Goal: Task Accomplishment & Management: Use online tool/utility

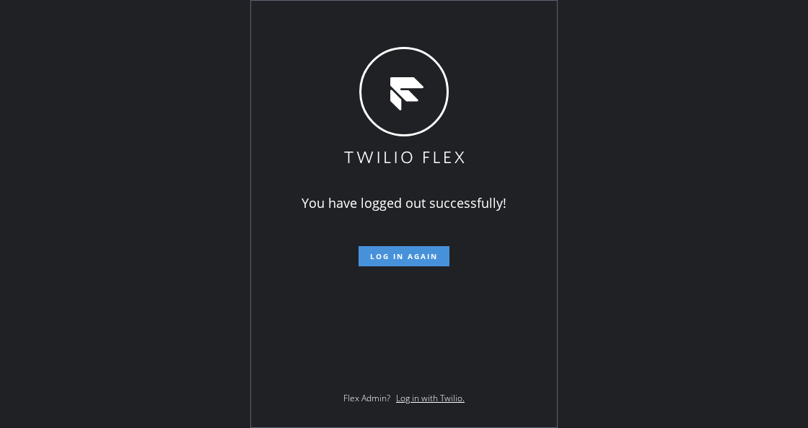
click at [361, 254] on button "Log in again" at bounding box center [403, 256] width 91 height 20
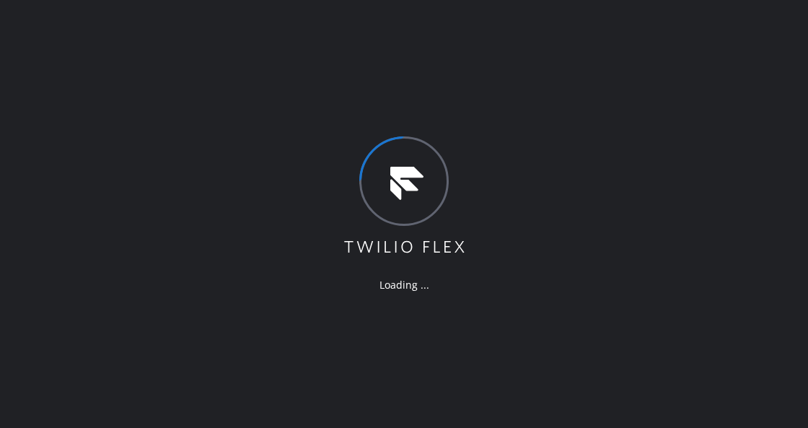
click at [183, 253] on div "Loading ..." at bounding box center [404, 214] width 808 height 428
click at [470, 128] on div "Loading ..." at bounding box center [404, 214] width 808 height 428
click at [472, 133] on div "Loading ..." at bounding box center [404, 214] width 808 height 428
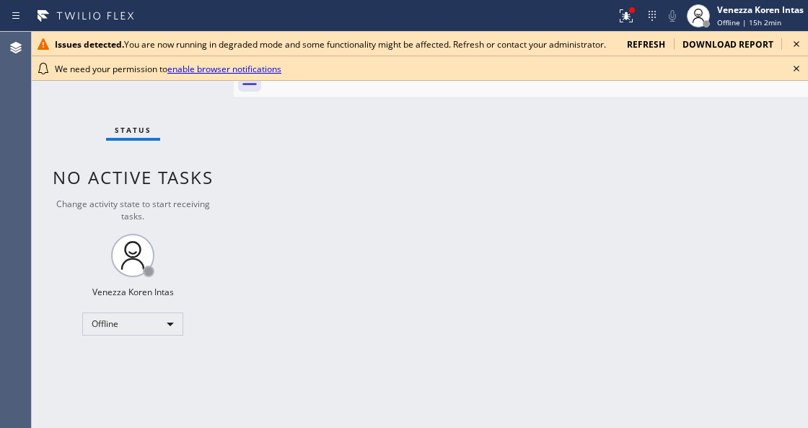
click at [793, 66] on icon at bounding box center [796, 68] width 17 height 17
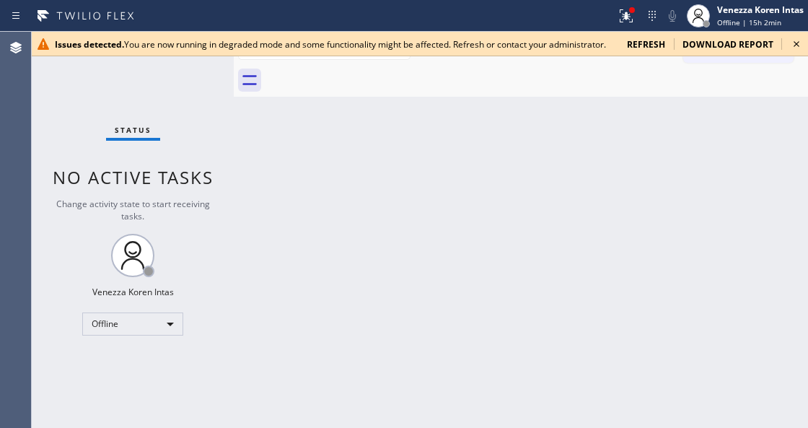
click at [798, 45] on icon at bounding box center [796, 43] width 17 height 17
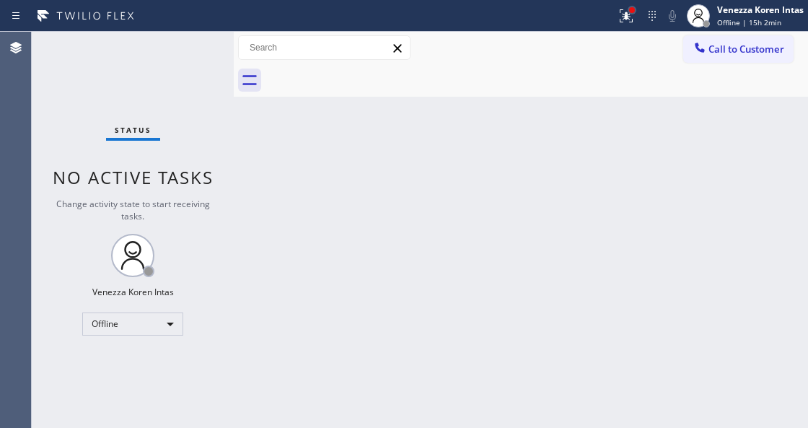
click at [630, 10] on div at bounding box center [632, 10] width 6 height 6
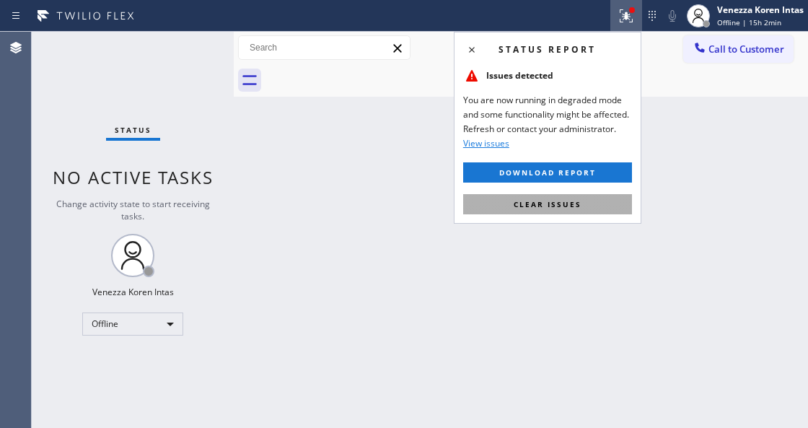
click at [586, 194] on button "Clear issues" at bounding box center [547, 204] width 169 height 20
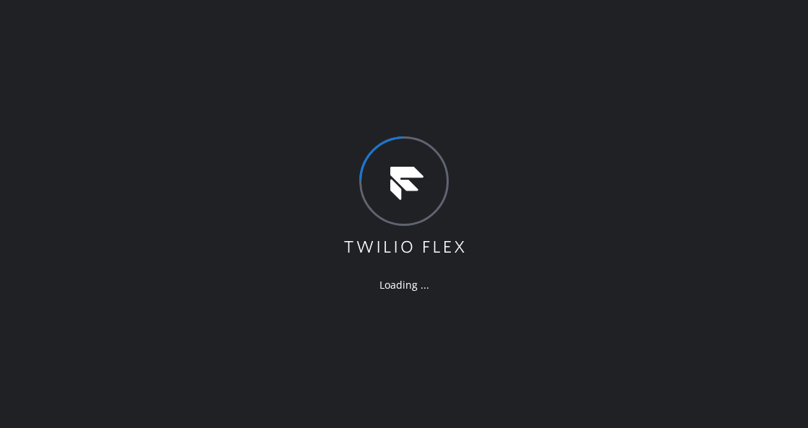
click at [464, 157] on icon at bounding box center [404, 196] width 125 height 120
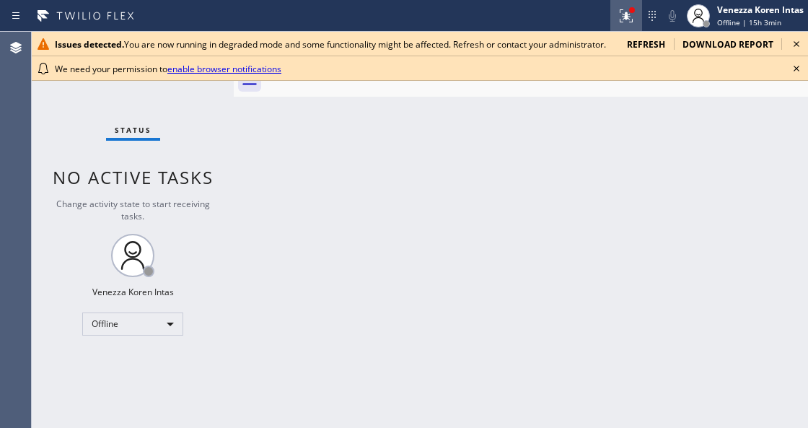
click at [635, 16] on div at bounding box center [626, 15] width 32 height 17
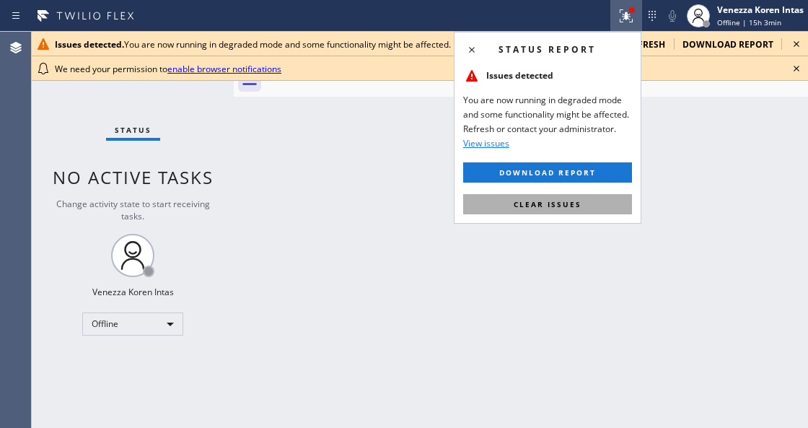
click at [555, 206] on span "Clear issues" at bounding box center [548, 204] width 68 height 10
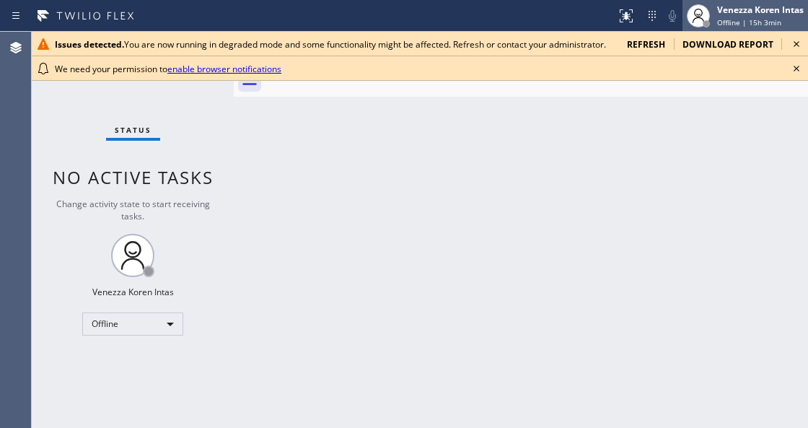
click at [754, 16] on div "Venezza Koren Intas Offline | 15h 3min" at bounding box center [761, 15] width 94 height 25
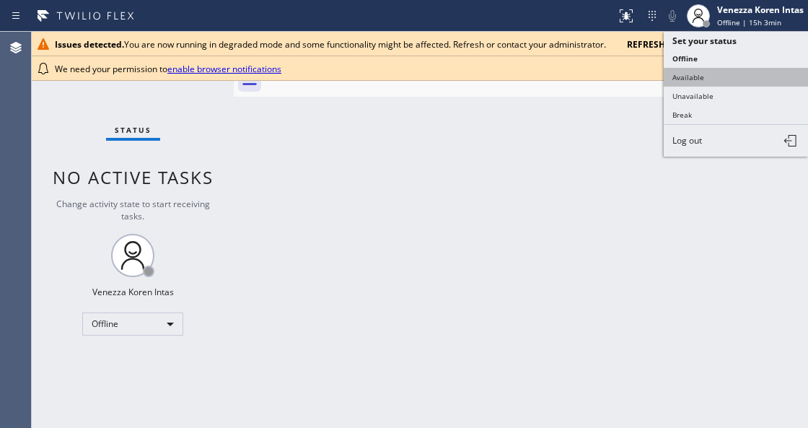
click at [711, 76] on button "Available" at bounding box center [736, 77] width 144 height 19
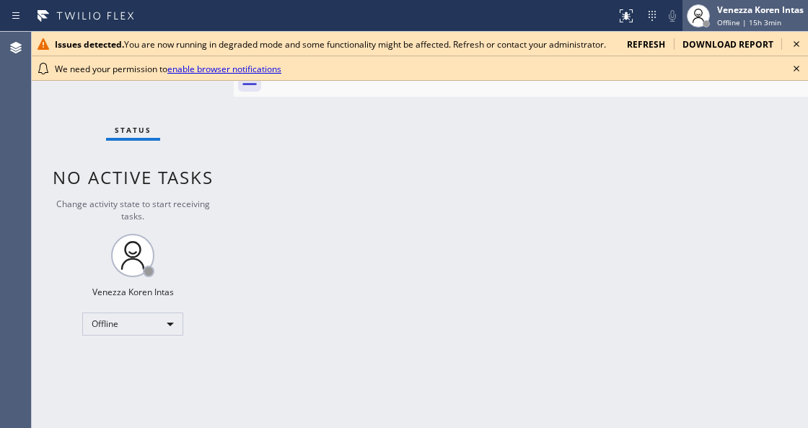
click at [745, 19] on span "Offline | 15h 3min" at bounding box center [749, 22] width 64 height 10
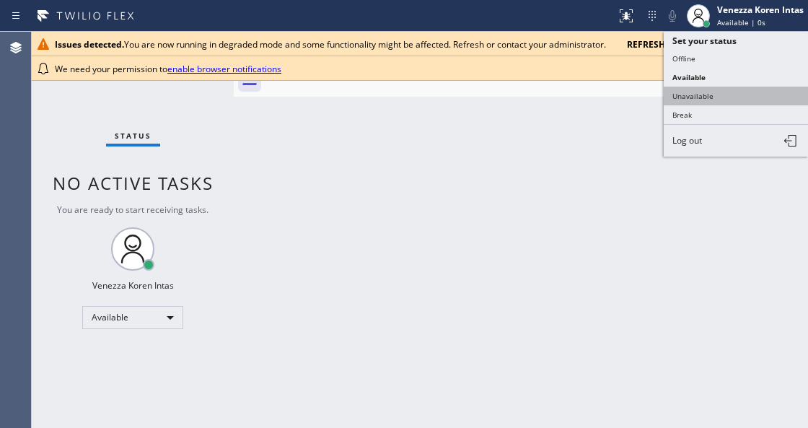
click at [713, 96] on button "Unavailable" at bounding box center [736, 96] width 144 height 19
